Goal: Information Seeking & Learning: Learn about a topic

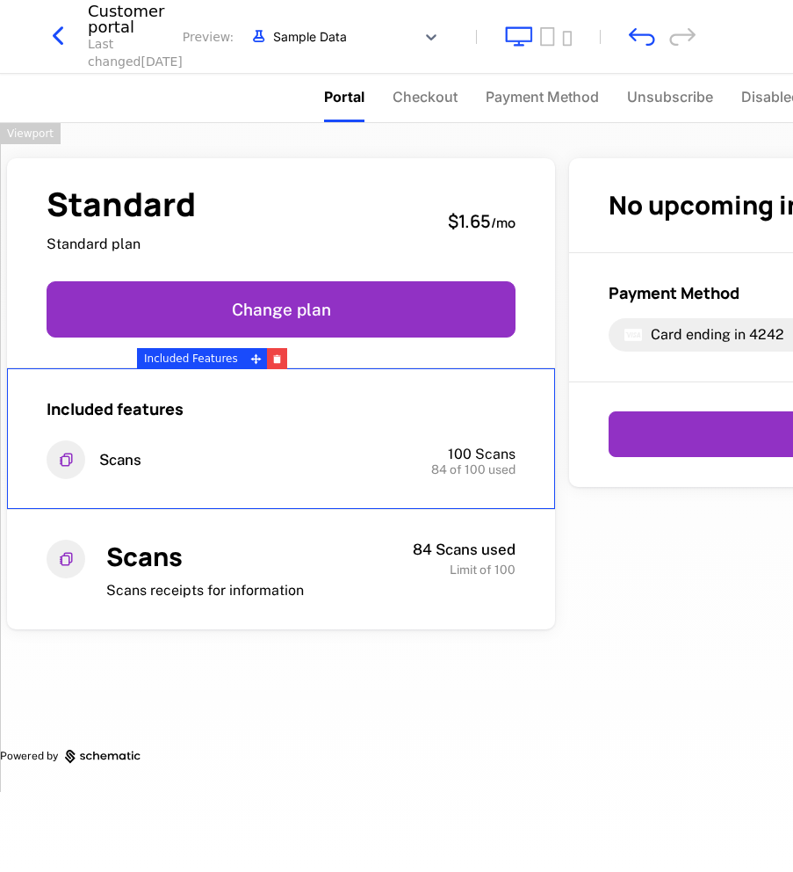
click at [60, 40] on icon "button" at bounding box center [58, 36] width 32 height 32
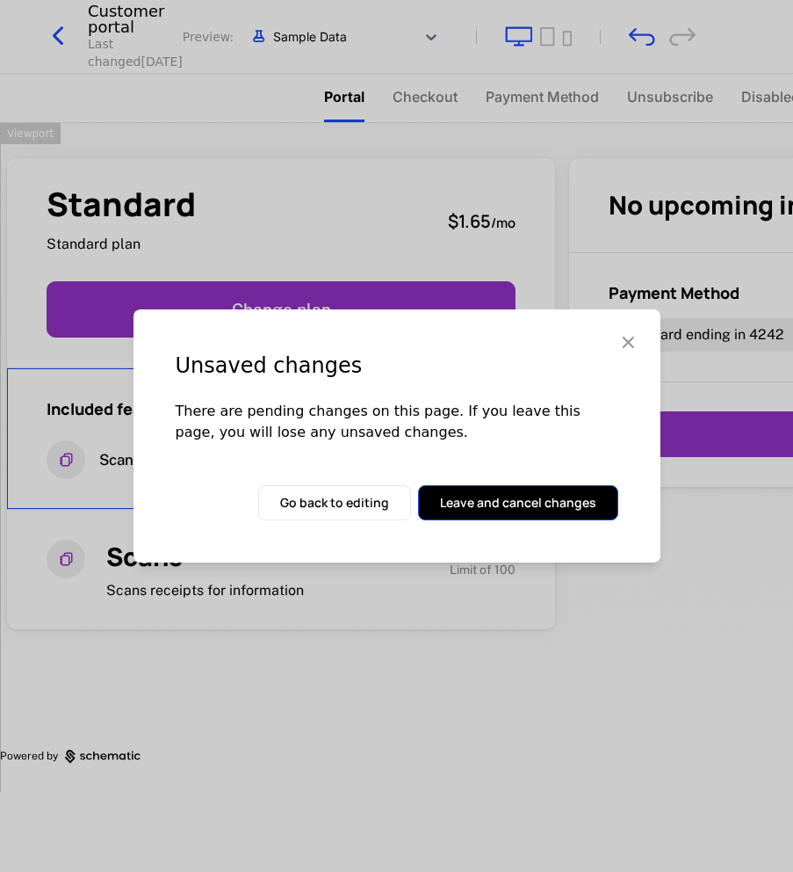
click at [508, 486] on button "Leave and cancel changes" at bounding box center [518, 502] width 200 height 35
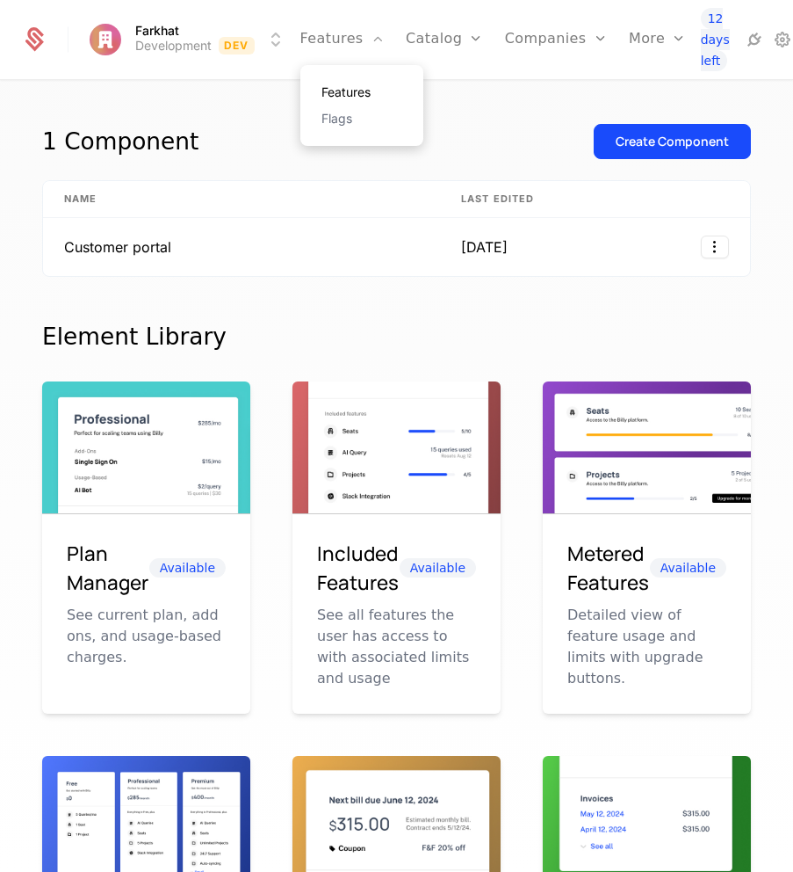
click at [352, 92] on link "Features" at bounding box center [362, 92] width 81 height 12
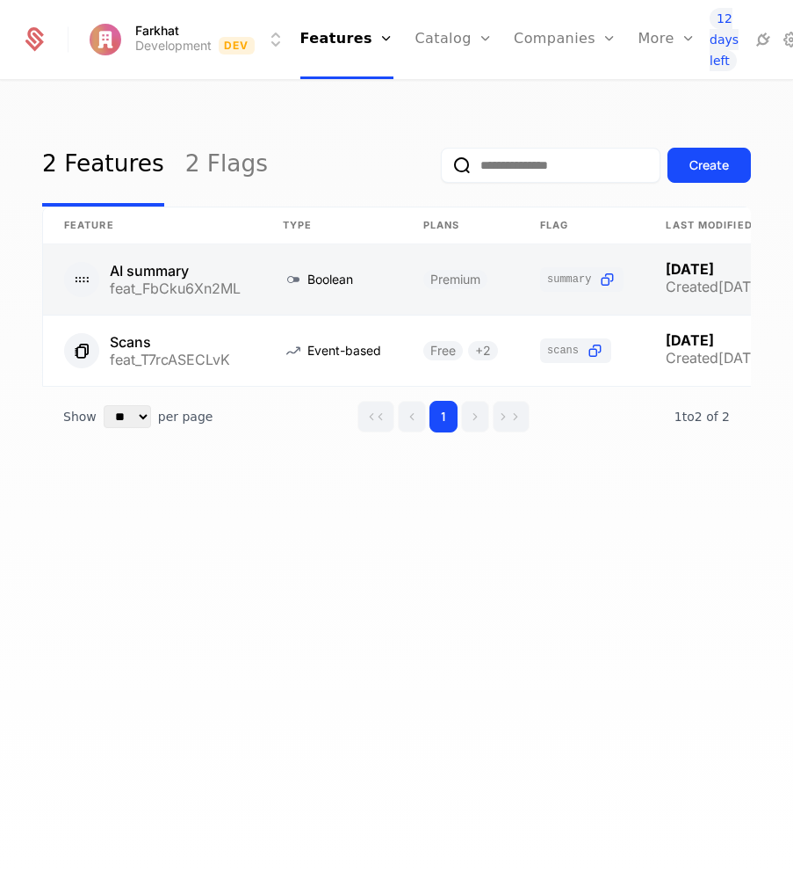
click at [159, 264] on link at bounding box center [152, 279] width 219 height 70
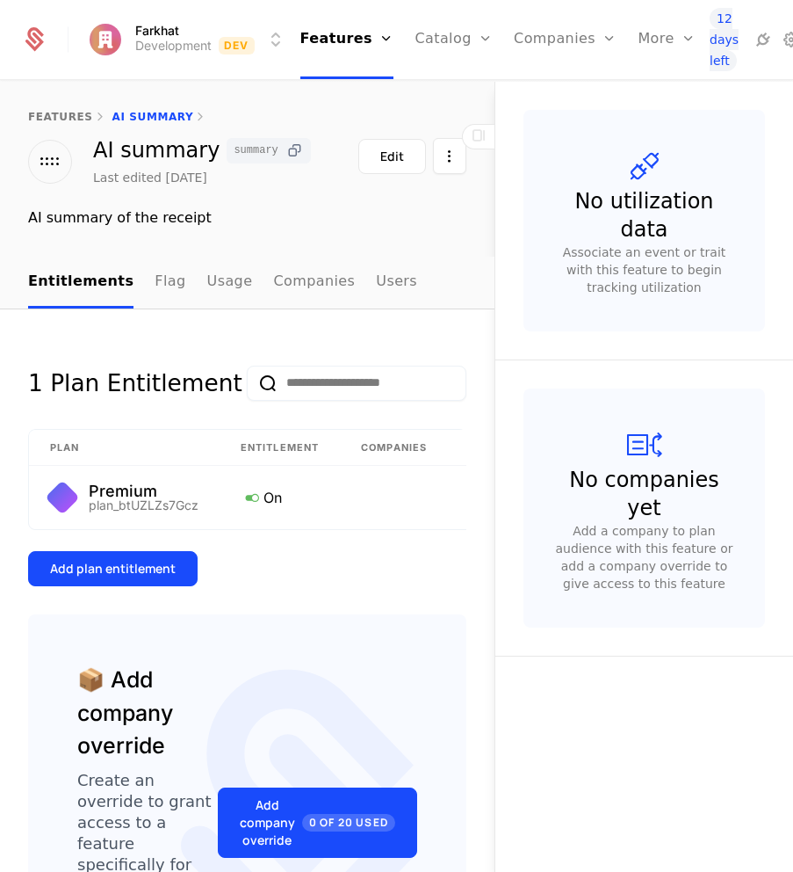
click at [286, 153] on icon at bounding box center [295, 150] width 18 height 18
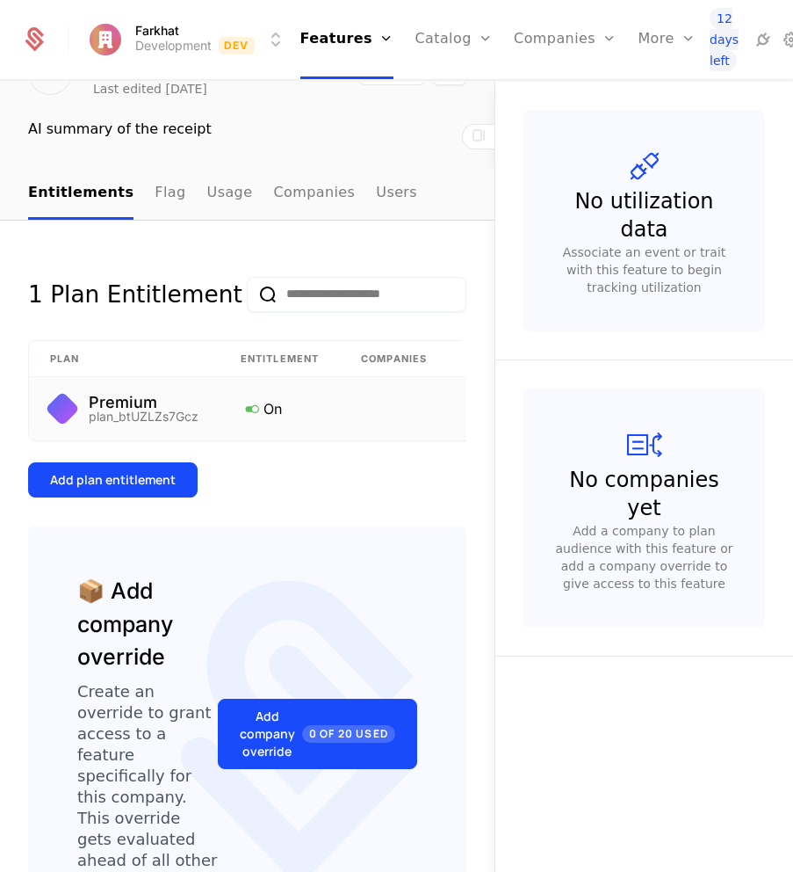
scroll to position [82, 0]
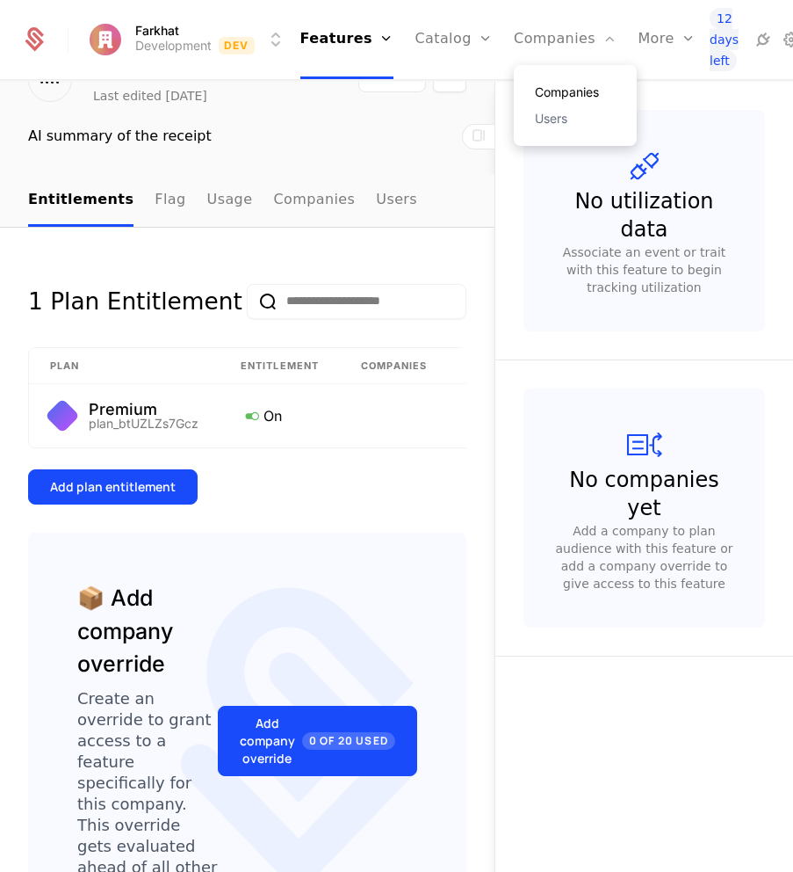
click at [540, 86] on link "Companies" at bounding box center [575, 92] width 81 height 12
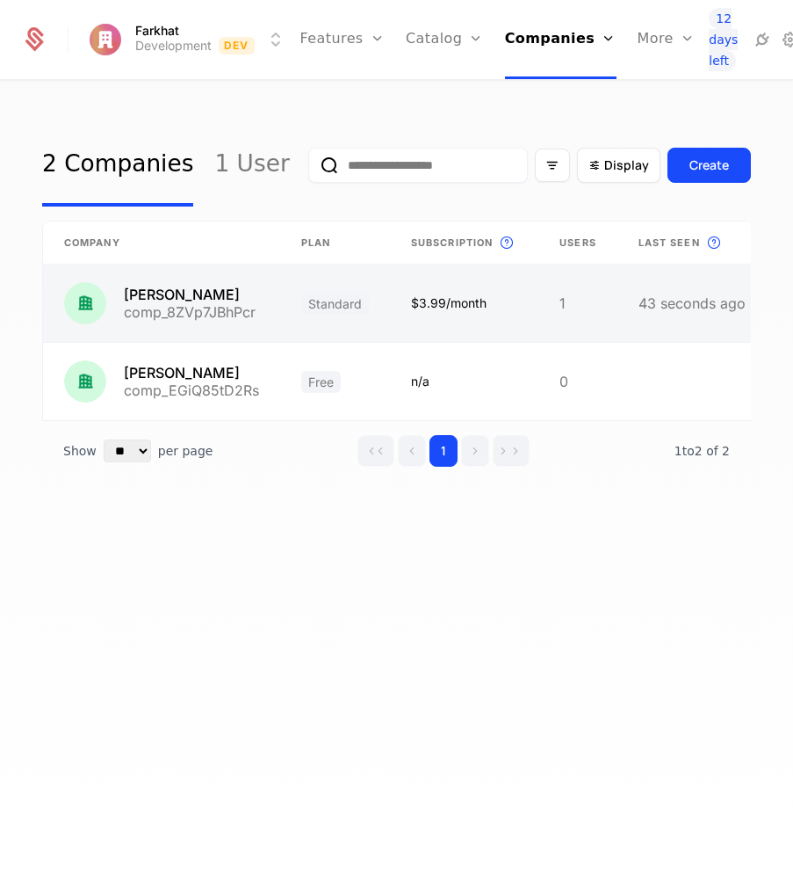
click at [539, 308] on link at bounding box center [578, 302] width 79 height 77
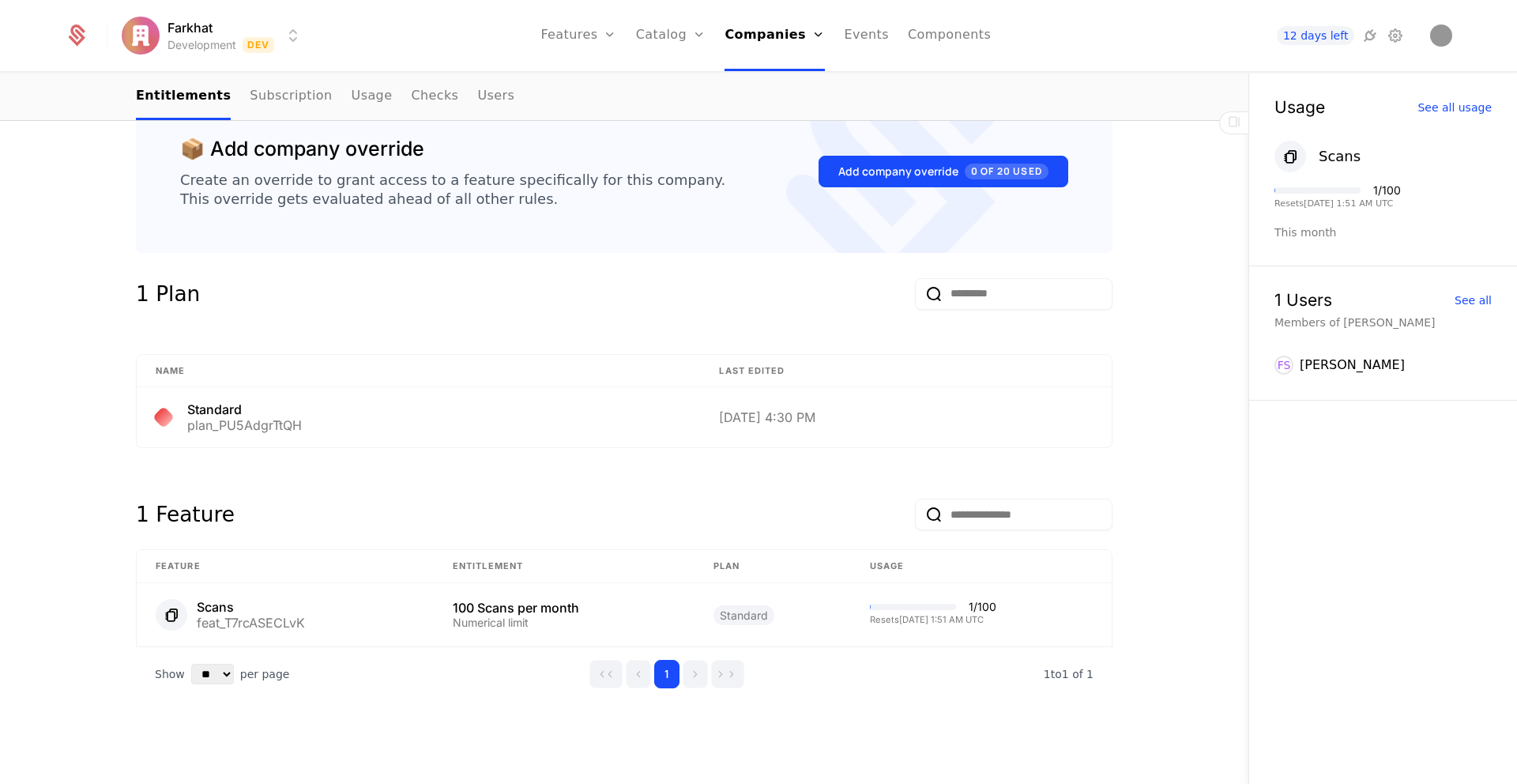
scroll to position [393, 0]
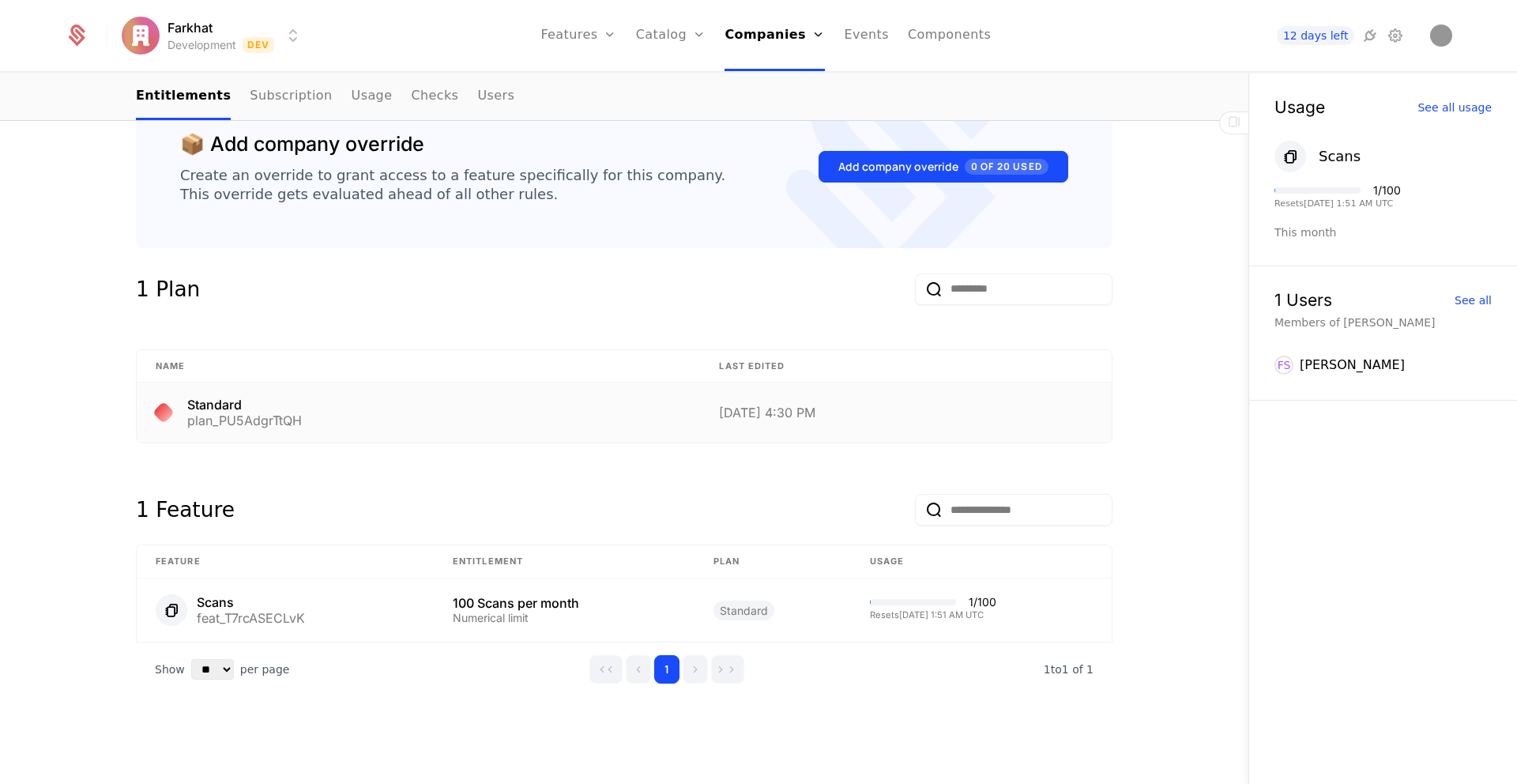
click at [330, 412] on div "Standard plan_PU5AdgrTtQH" at bounding box center [418, 413] width 525 height 29
